Goal: Task Accomplishment & Management: Manage account settings

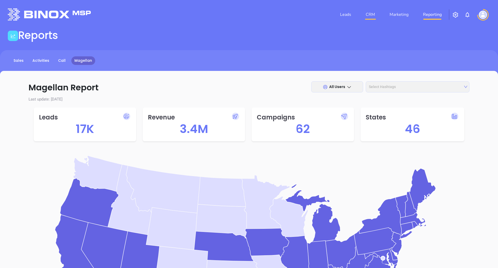
click at [370, 17] on link "CRM" at bounding box center [369, 14] width 13 height 10
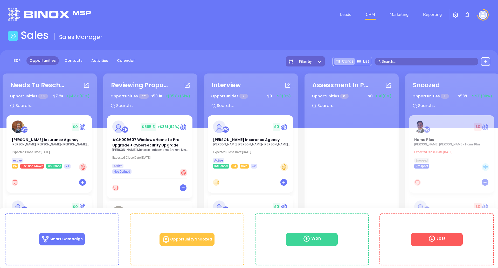
click at [164, 161] on div "CH $ 585.3 +$361 (62%) #CH009607 Windows Home to Pro Upgrade + Cybersecurity Up…" at bounding box center [149, 144] width 85 height 59
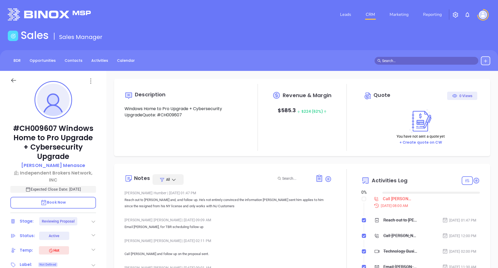
type input "[DATE]"
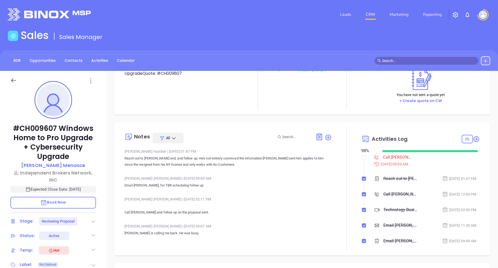
scroll to position [27, 0]
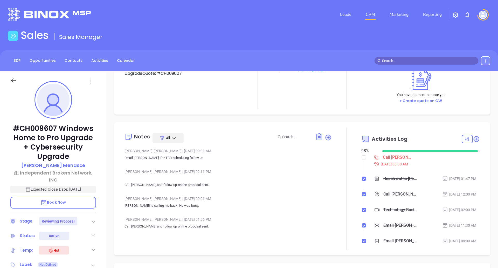
type input "[PERSON_NAME]"
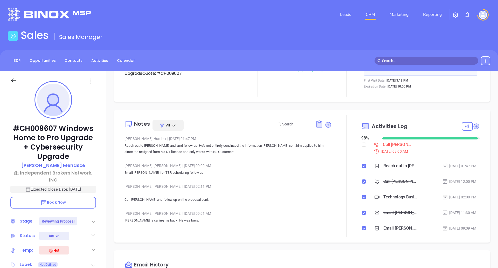
scroll to position [0, 0]
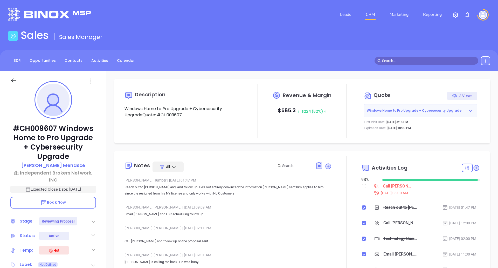
click at [16, 80] on icon at bounding box center [13, 80] width 6 height 6
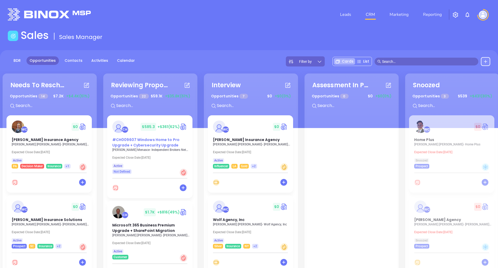
click at [159, 146] on span "#CH009607 Windows Home to Pro Upgrade + Cybersecurity Upgrade" at bounding box center [145, 142] width 67 height 11
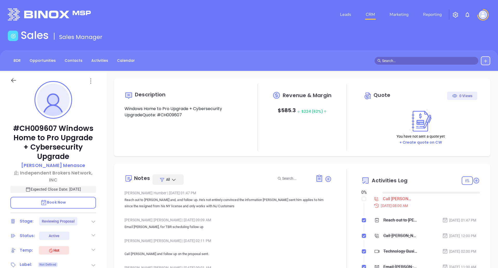
type input "[DATE]"
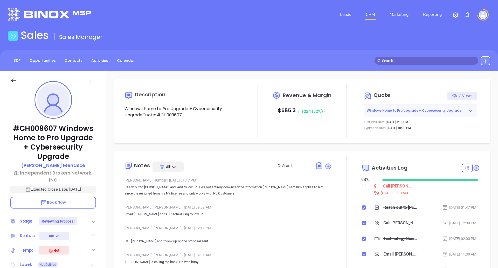
type input "[PERSON_NAME]"
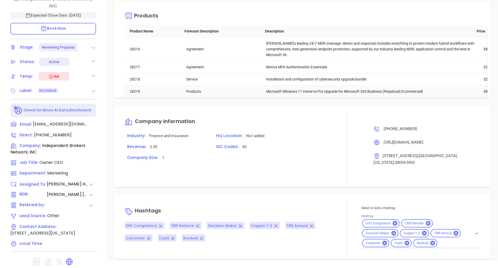
scroll to position [612, 0]
